Goal: Task Accomplishment & Management: Complete application form

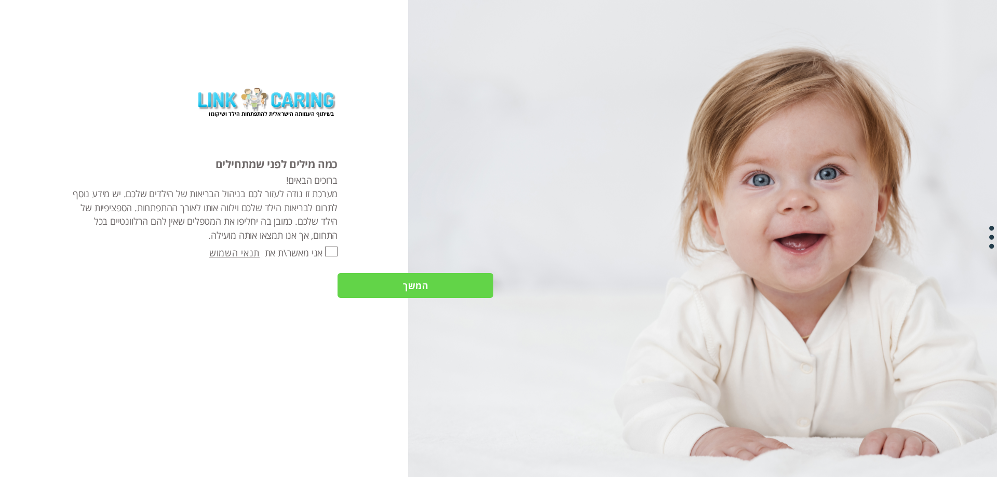
click at [327, 250] on input "אני מאשר\ת את" at bounding box center [331, 252] width 12 height 10
checkbox input "true"
click at [444, 289] on input "המשך" at bounding box center [415, 285] width 156 height 25
type input "כן"
type input "עוד לא"
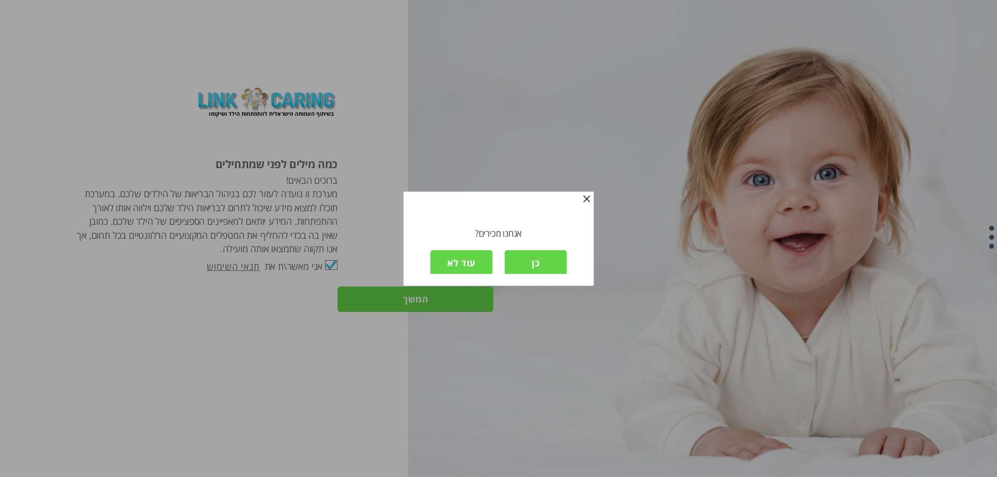
scroll to position [2, 0]
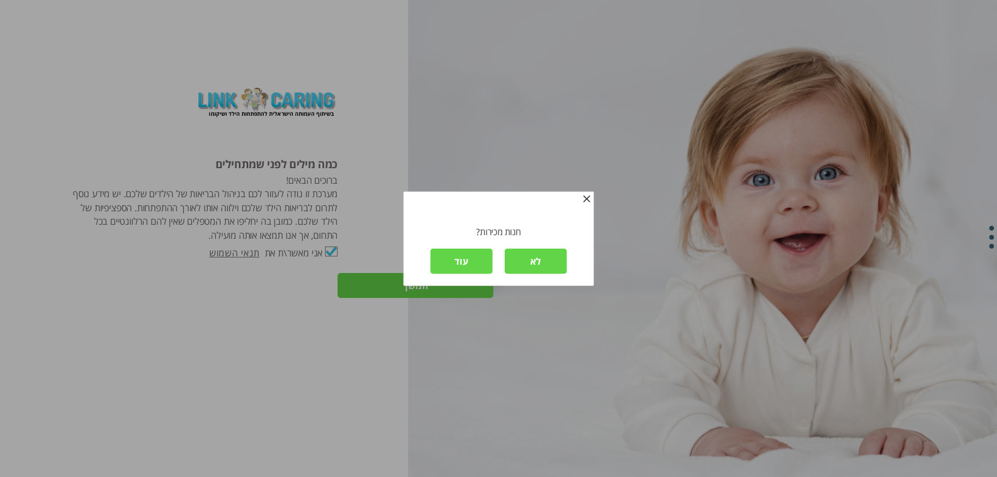
click at [534, 260] on input "לא" at bounding box center [536, 261] width 62 height 25
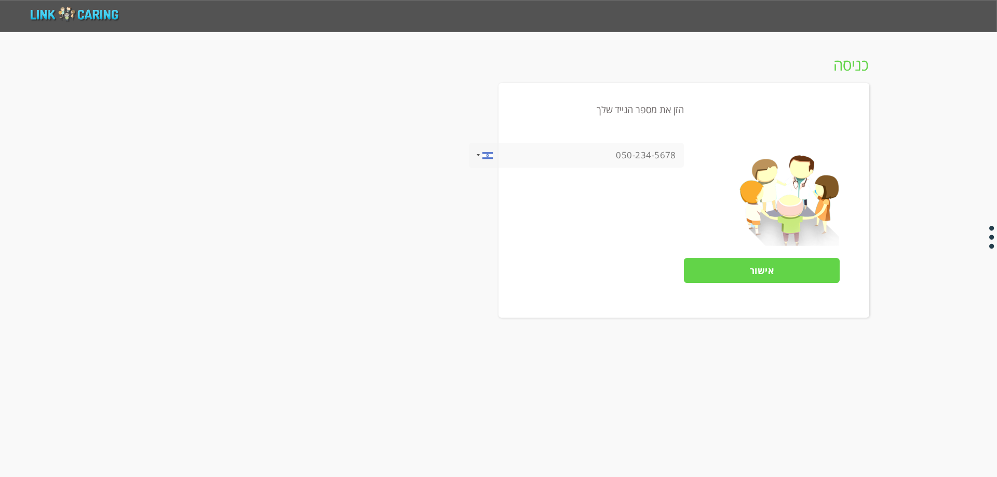
drag, startPoint x: 596, startPoint y: 155, endPoint x: 654, endPoint y: 162, distance: 58.1
click at [654, 162] on input "tel" at bounding box center [576, 155] width 215 height 25
type input "0504117426"
click at [762, 273] on input "אישור" at bounding box center [762, 270] width 156 height 25
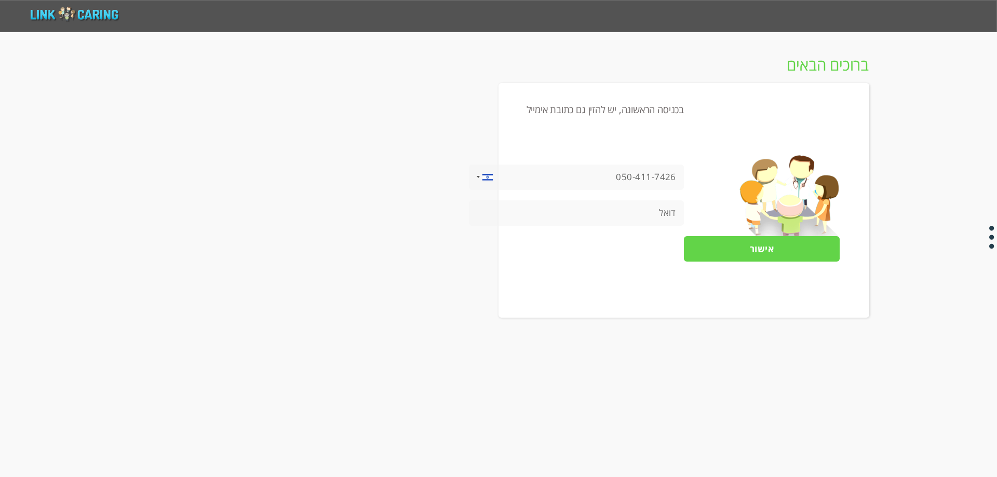
click at [638, 208] on input "tel" at bounding box center [576, 212] width 215 height 25
type input "[EMAIL_ADDRESS][DOMAIN_NAME]"
click at [742, 249] on input "אישור" at bounding box center [762, 248] width 156 height 25
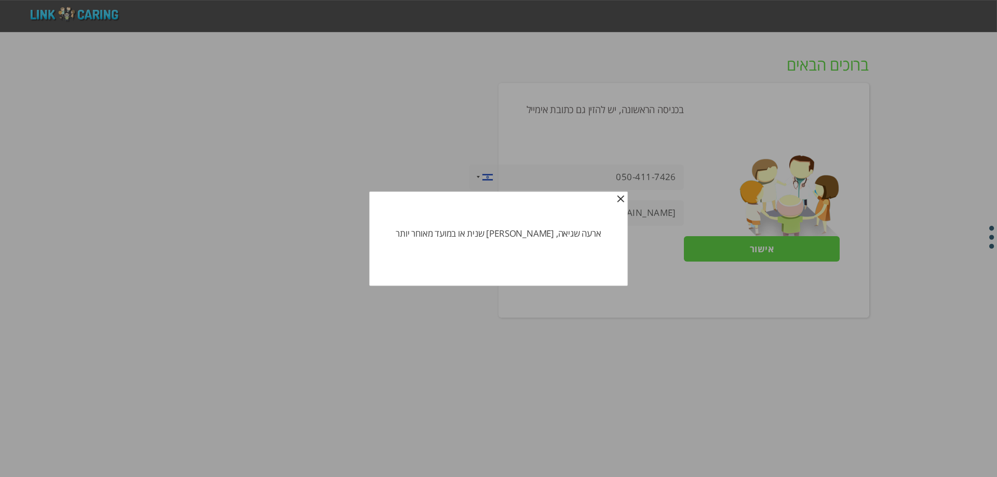
click at [603, 202] on font "לִסְגוֹר" at bounding box center [614, 200] width 22 height 10
